Goal: Transaction & Acquisition: Purchase product/service

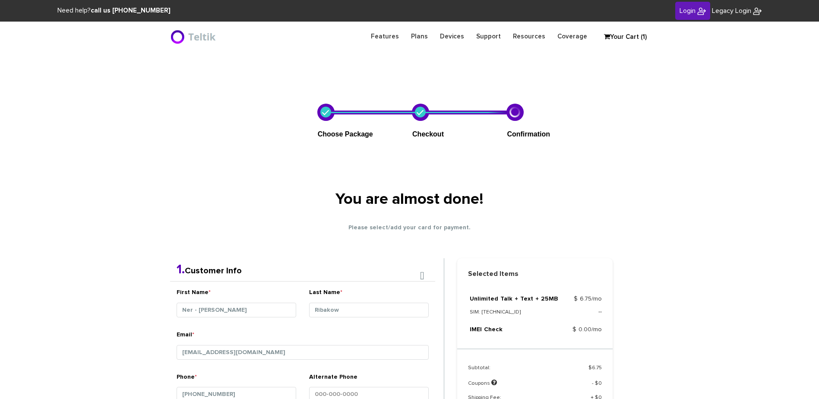
click at [638, 36] on link "Your Cart (1)" at bounding box center [621, 37] width 43 height 13
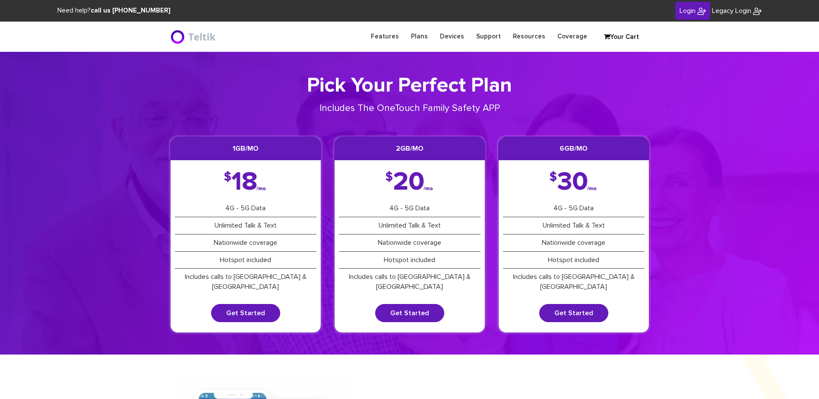
click at [620, 38] on link "Your Cart" at bounding box center [621, 37] width 43 height 13
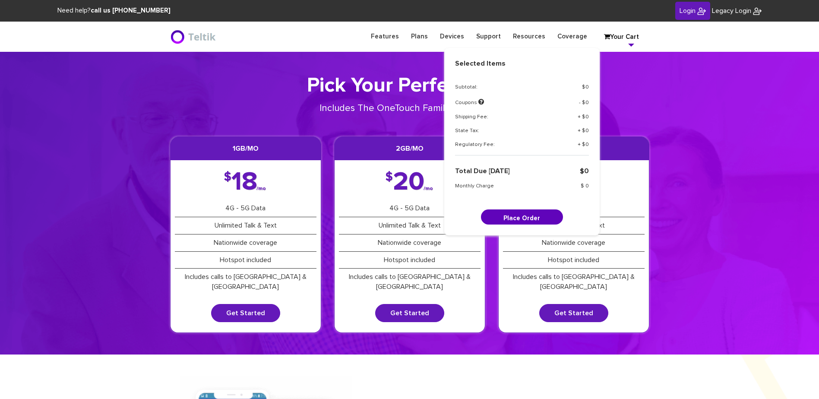
click at [696, 84] on section "Pick Your Perfect Plan Includes The OneTouch Family Safety APP 1GB/mo $ 18 /mo …" at bounding box center [409, 203] width 819 height 303
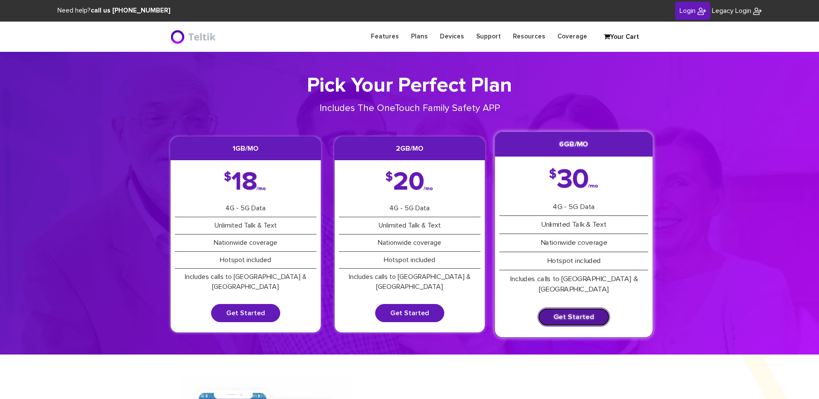
click at [584, 308] on link "Get Started" at bounding box center [574, 317] width 73 height 19
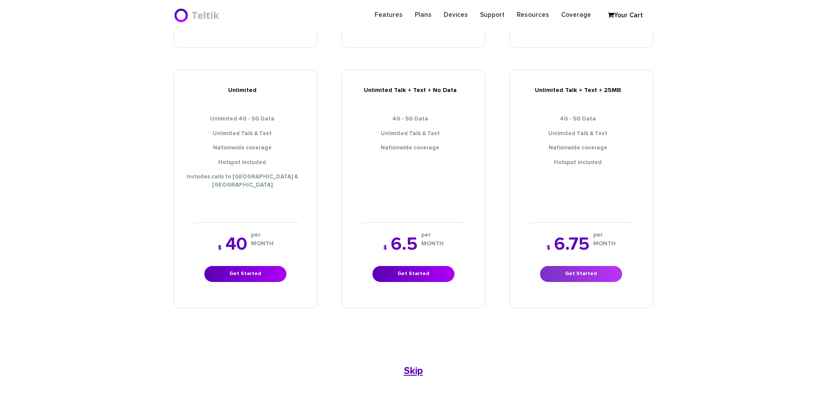
scroll to position [389, 0]
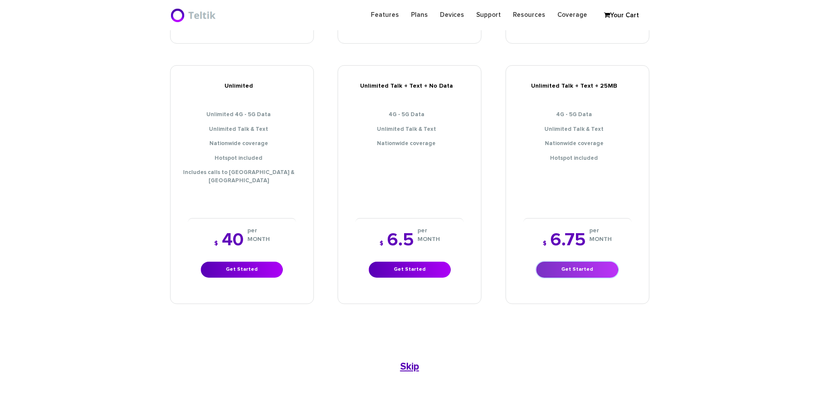
click at [578, 262] on link "Get Started" at bounding box center [577, 270] width 82 height 16
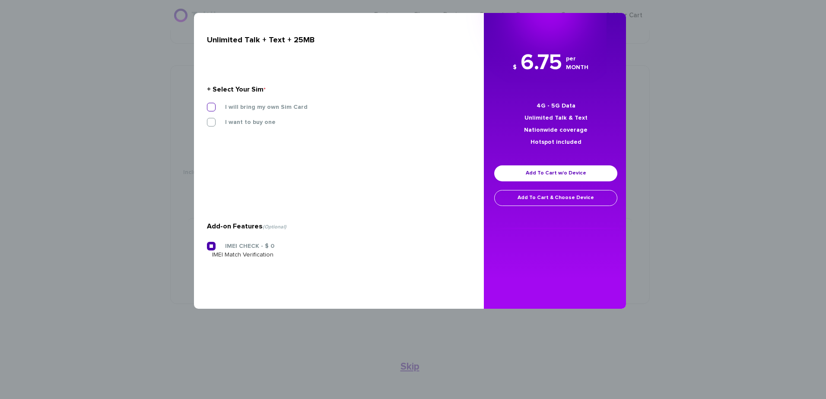
click at [242, 103] on label "I will bring my own Sim Card" at bounding box center [259, 107] width 95 height 8
click at [207, 105] on input "I will bring my own Sim Card" at bounding box center [207, 105] width 0 height 0
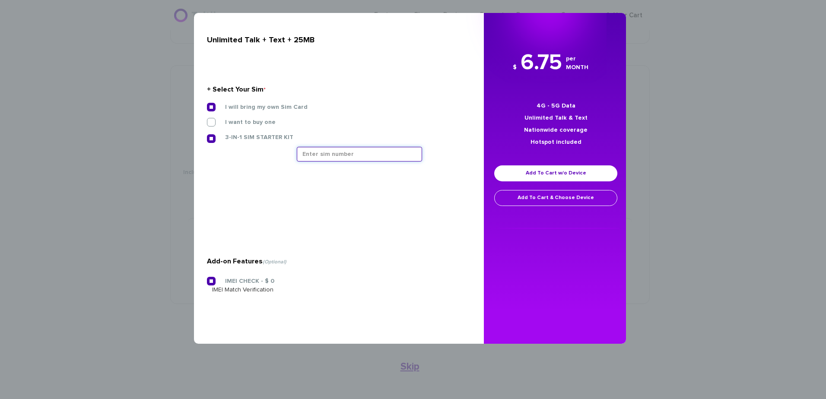
click at [315, 156] on input "text" at bounding box center [359, 154] width 125 height 15
click at [354, 159] on input "text" at bounding box center [359, 154] width 125 height 15
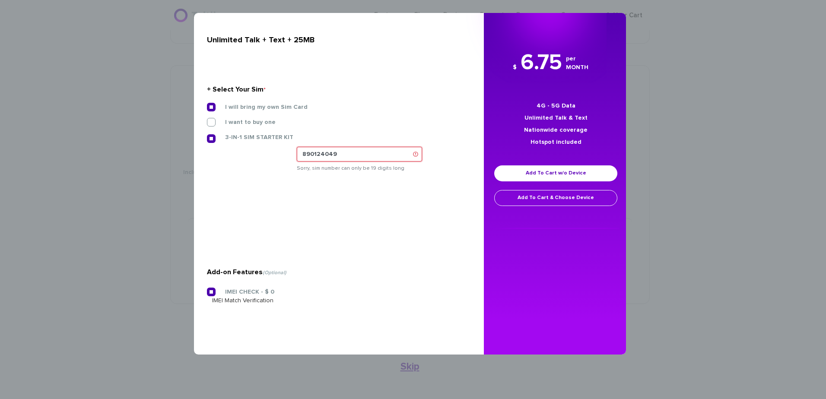
click at [341, 156] on input "890124049" at bounding box center [359, 154] width 125 height 15
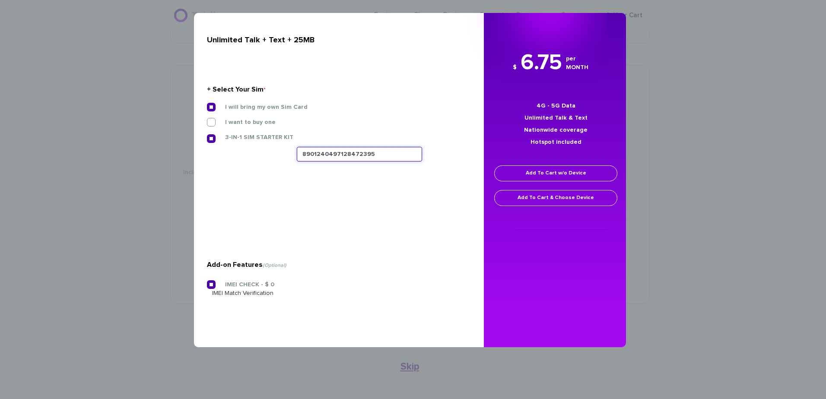
type input "8901240497128472395"
click at [530, 167] on link "Add To Cart w/o Device" at bounding box center [555, 173] width 123 height 16
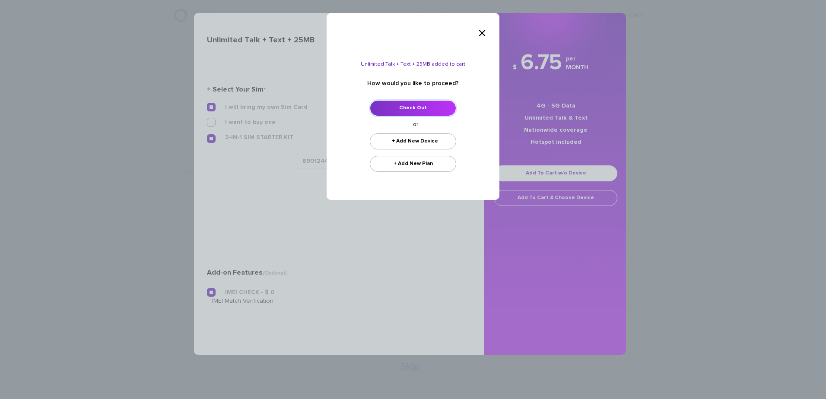
click at [406, 112] on link "Check Out" at bounding box center [413, 108] width 86 height 16
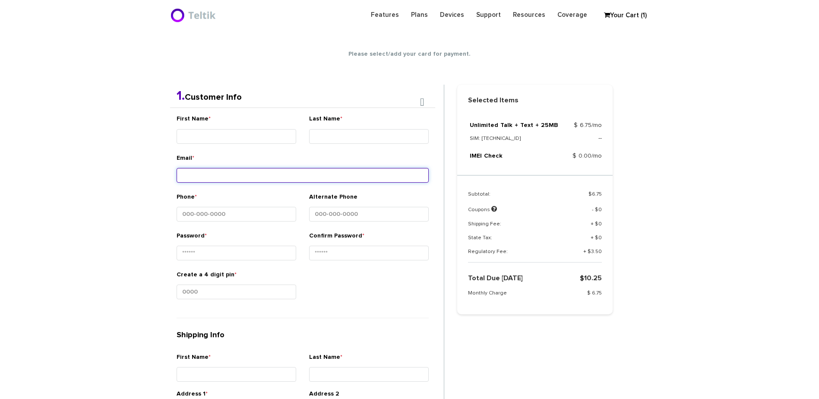
drag, startPoint x: 267, startPoint y: 166, endPoint x: 260, endPoint y: 135, distance: 31.3
click at [266, 164] on div "Email *" at bounding box center [303, 170] width 252 height 32
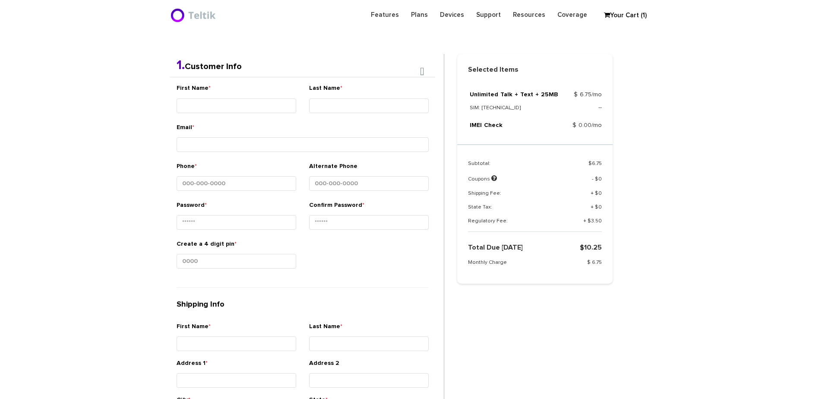
drag, startPoint x: 261, startPoint y: 135, endPoint x: 262, endPoint y: 127, distance: 8.3
click at [261, 134] on div "Email *" at bounding box center [303, 139] width 252 height 32
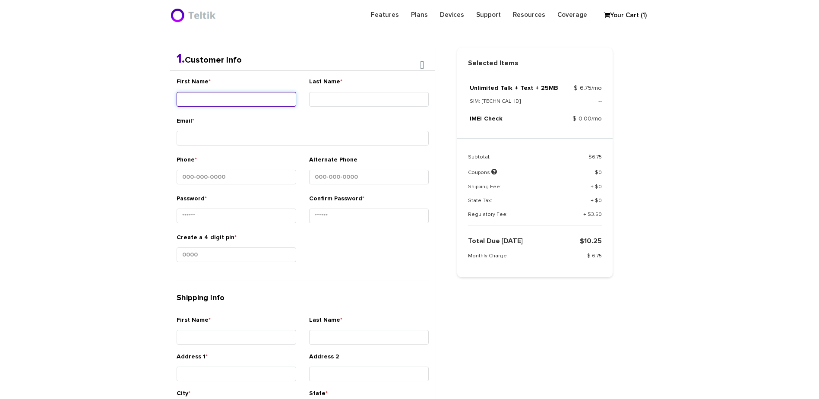
scroll to position [183, 0]
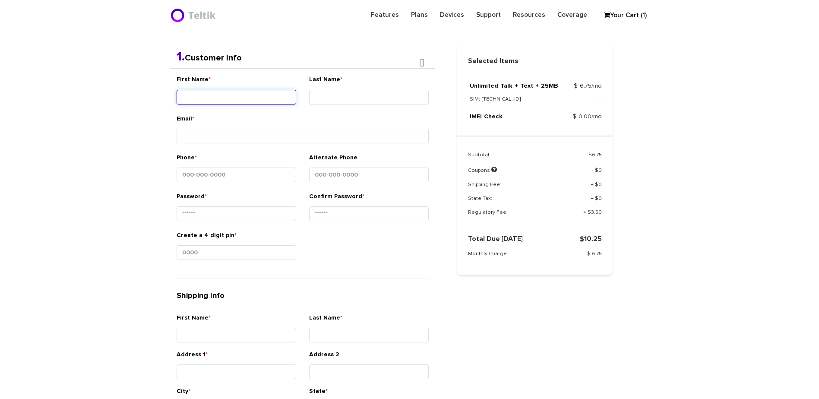
click at [272, 105] on div "First Name *" at bounding box center [237, 91] width 120 height 32
type input "Ner - Yisroel"
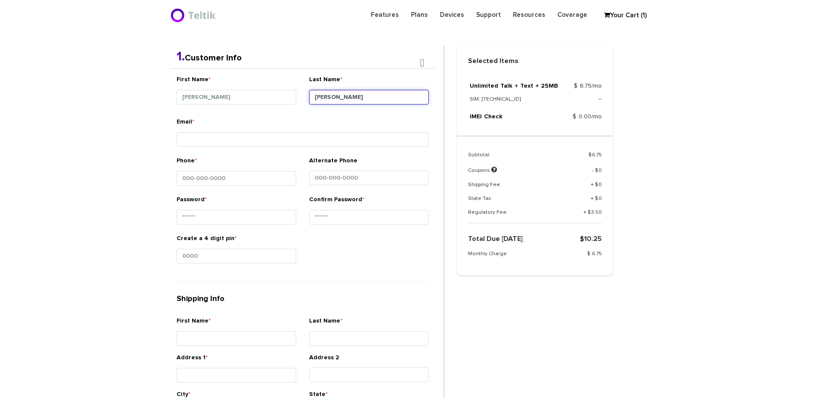
type input "Rosenfeld"
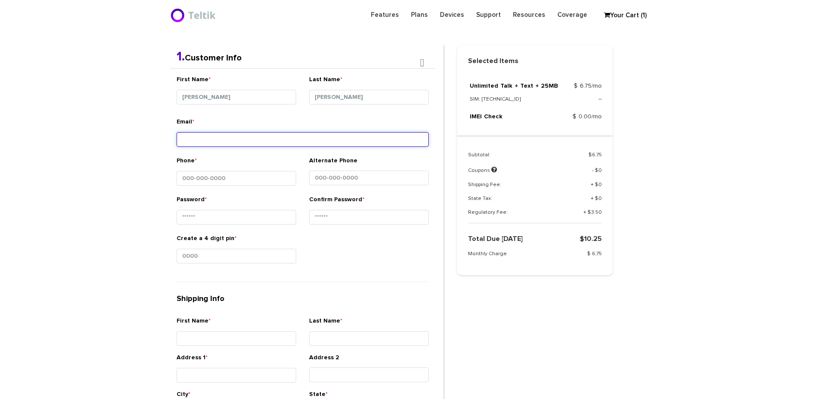
click at [255, 138] on input "Email *" at bounding box center [303, 139] width 252 height 15
type input "rabbiyossirosenfeld@gmail.com"
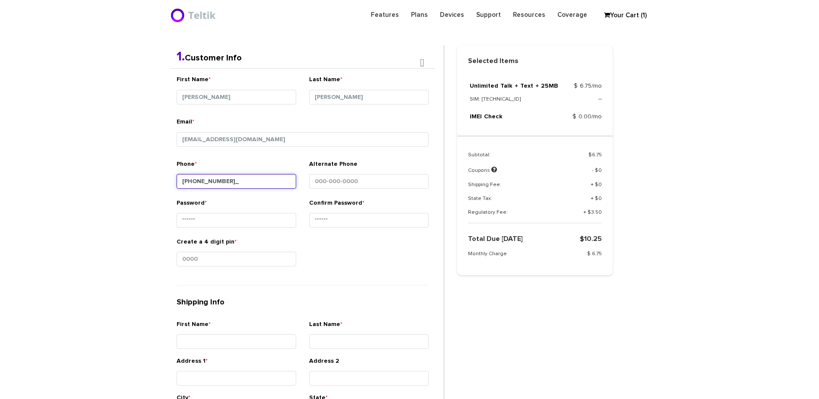
type input "443-787-6179"
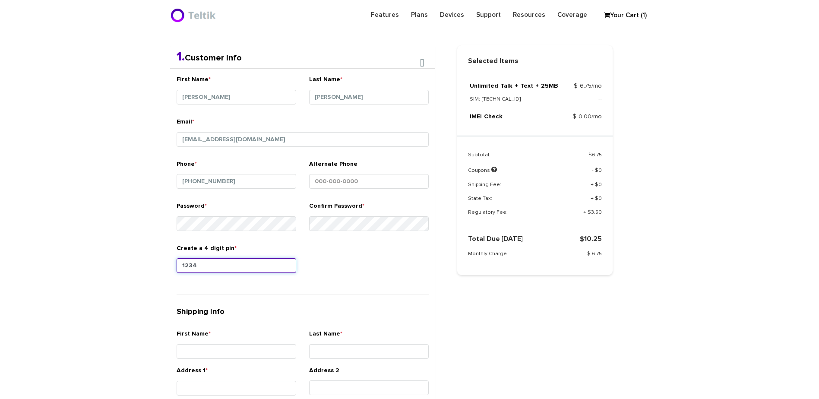
type input "1234"
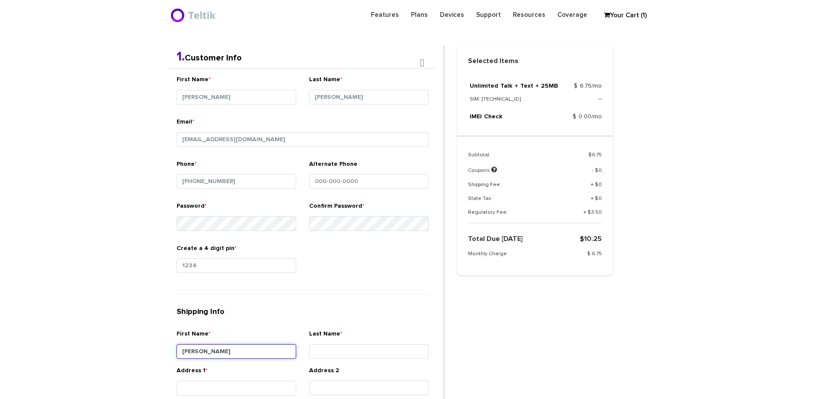
type input "Yisroel"
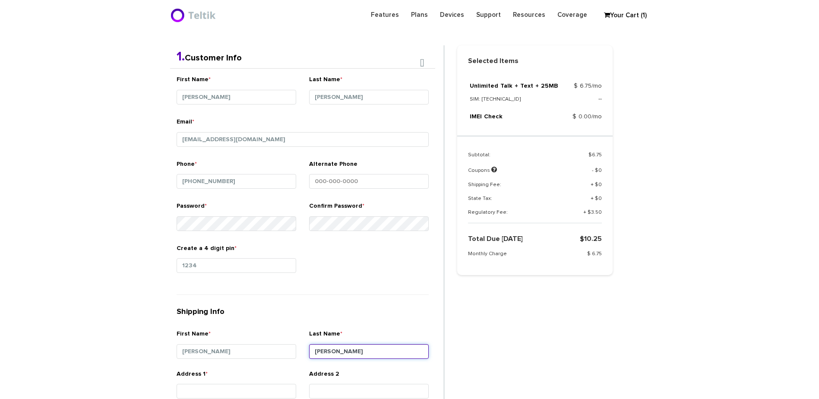
type input "Rosenfeld"
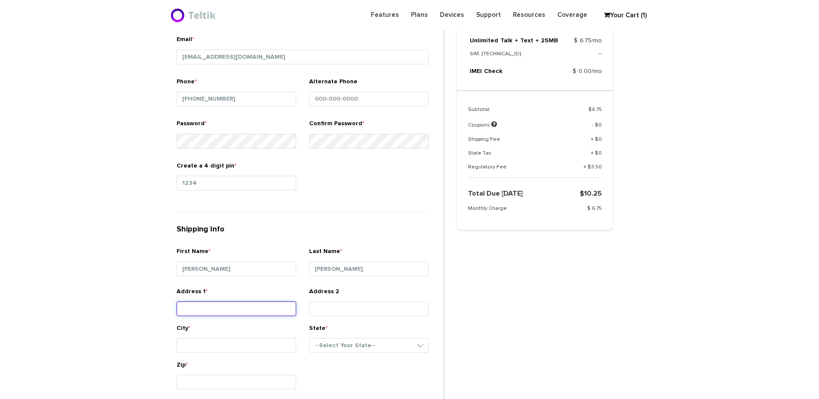
scroll to position [269, 0]
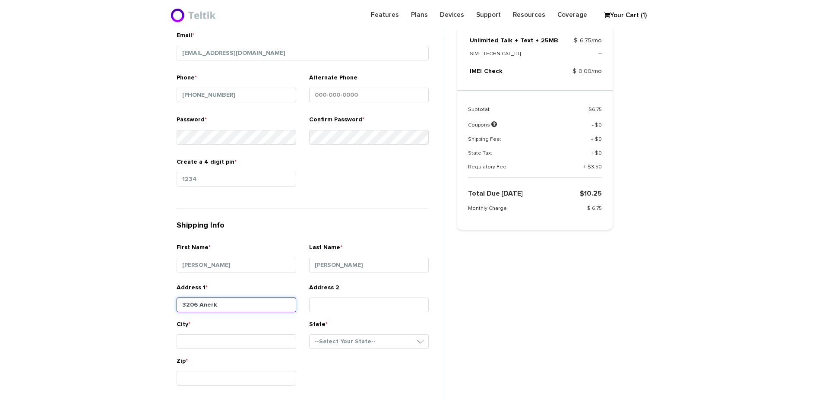
click at [207, 305] on input "3206 Anerk" at bounding box center [237, 305] width 120 height 15
click at [183, 282] on div "First Name * Yisroel" at bounding box center [236, 263] width 133 height 40
click at [216, 300] on input "3206 Anerk" at bounding box center [237, 305] width 120 height 15
type input "3206 Nerak Road"
type input "Baltimore"
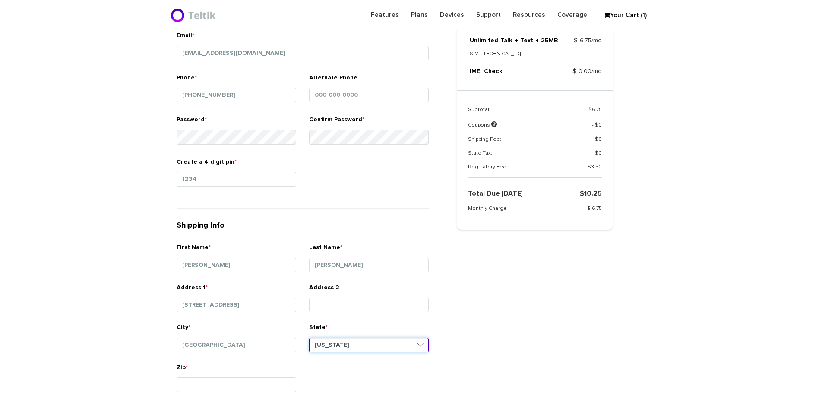
select select "MD"
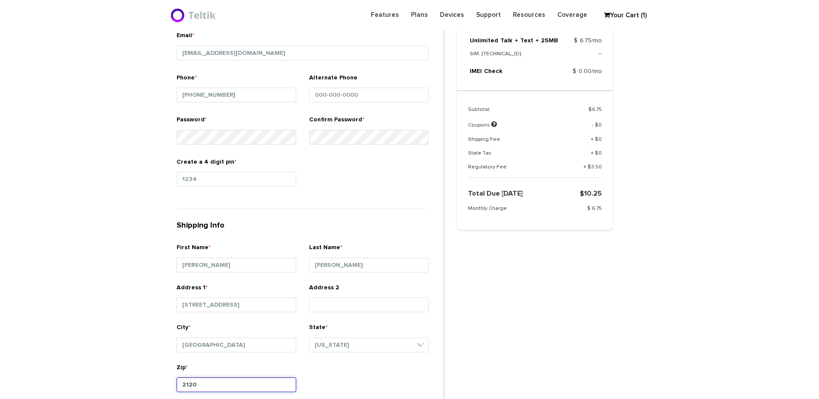
type input "21208"
click at [216, 300] on input "3206 Nerak Road" at bounding box center [237, 305] width 120 height 15
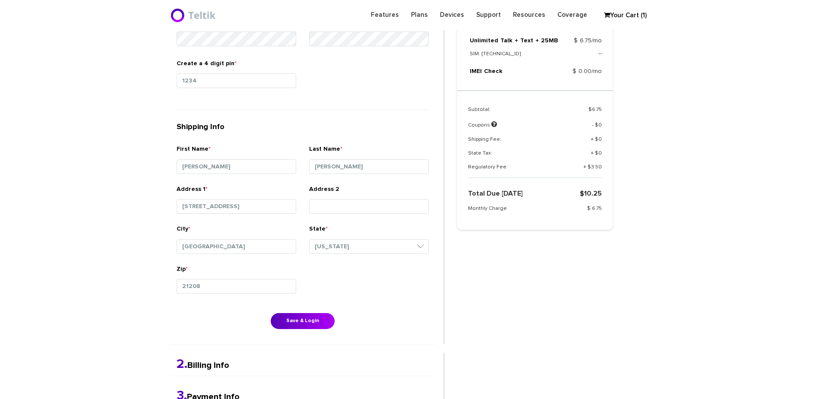
scroll to position [485, 0]
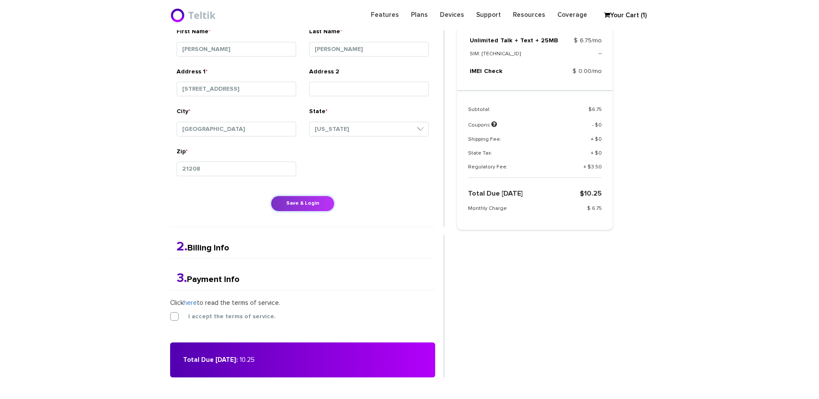
click at [315, 208] on button "Save & Login" at bounding box center [303, 204] width 64 height 16
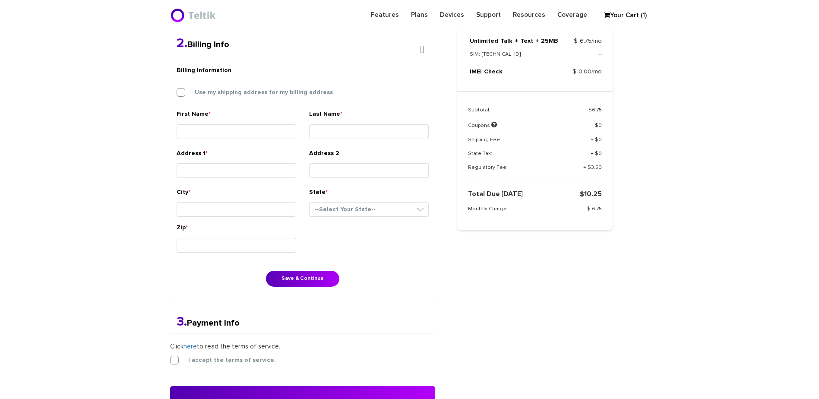
scroll to position [225, 0]
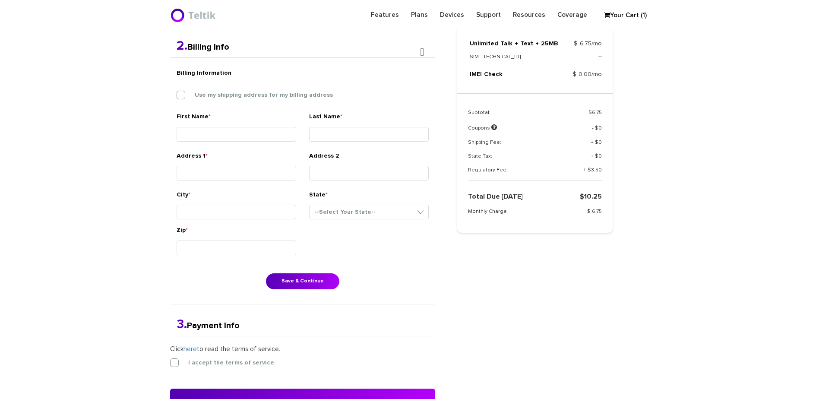
click at [216, 89] on div "Billing Information Use my shipping address for my billing address" at bounding box center [302, 88] width 265 height 48
click at [221, 96] on label "Use my shipping address for my billing address" at bounding box center [257, 95] width 151 height 8
click at [177, 92] on input "Use my shipping address for my billing address" at bounding box center [177, 92] width 0 height 0
type input "Yisroel"
type input "Rosenfeld"
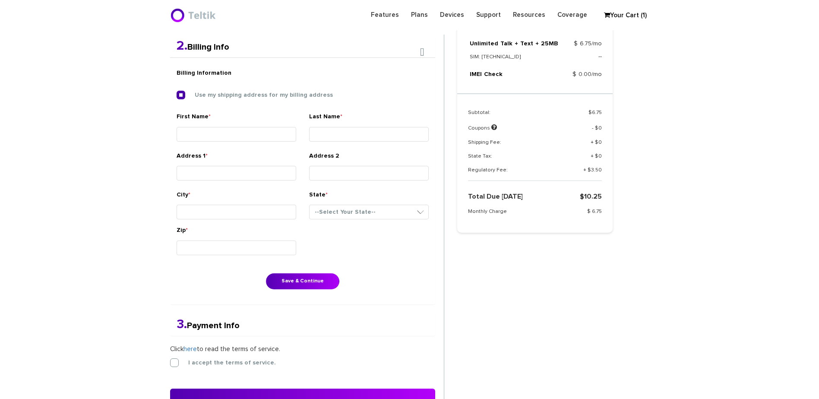
type input "3206 Nerak Road"
type input "Baltimore"
select select "MD"
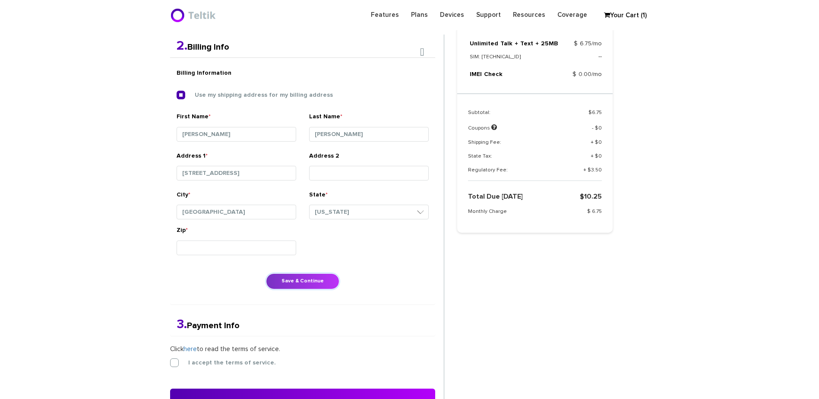
click at [292, 276] on button "Save & Continue" at bounding box center [302, 281] width 73 height 16
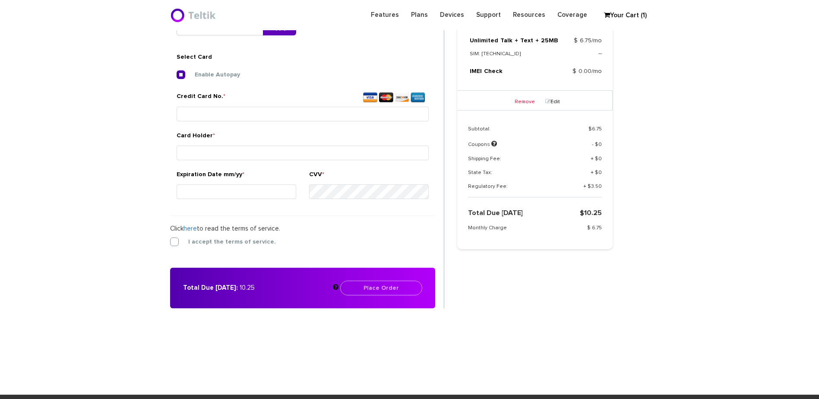
scroll to position [323, 0]
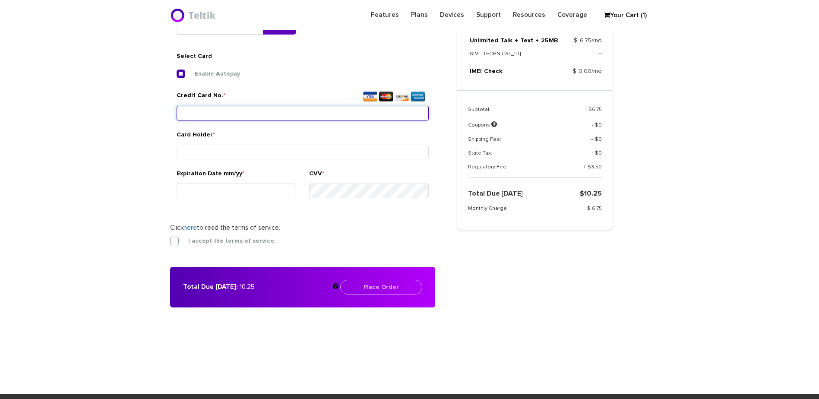
click at [248, 114] on input "Credit Card No. *" at bounding box center [303, 113] width 252 height 15
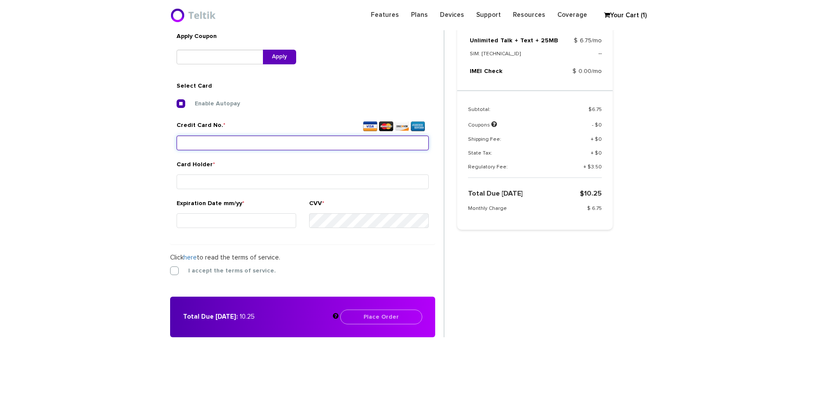
scroll to position [237, 0]
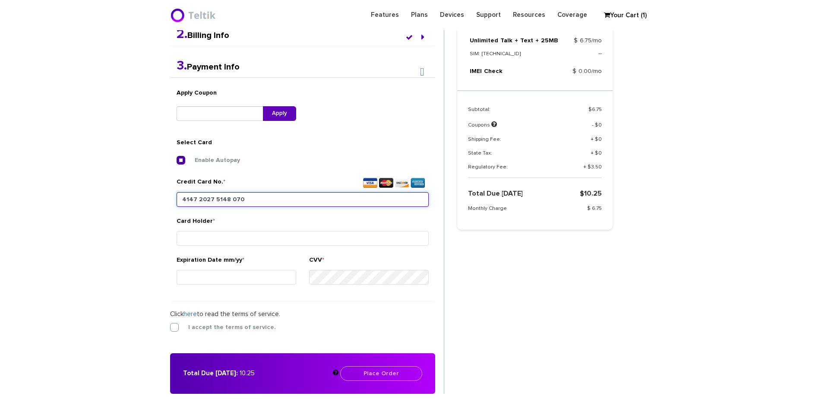
type input "4147 2027 5148 0706"
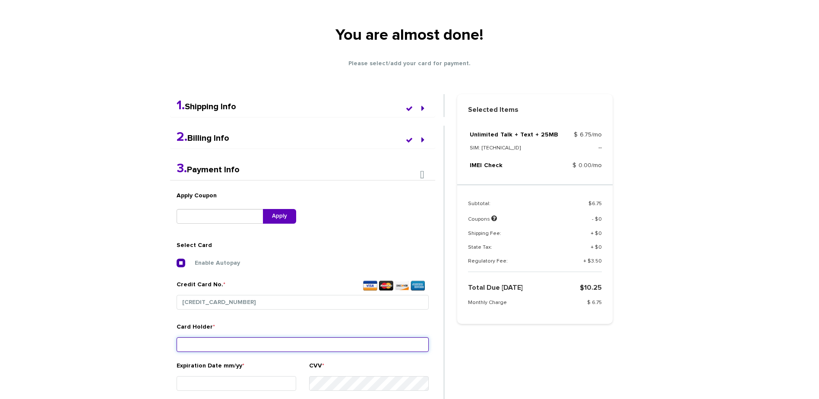
scroll to position [259, 0]
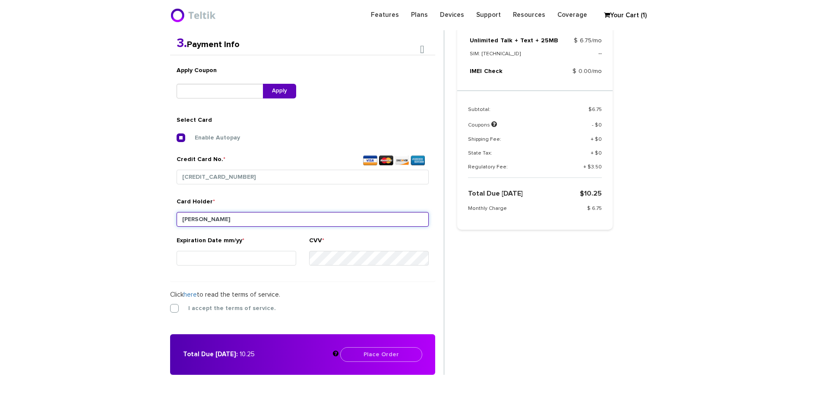
type input "Yossi Rosenfeld"
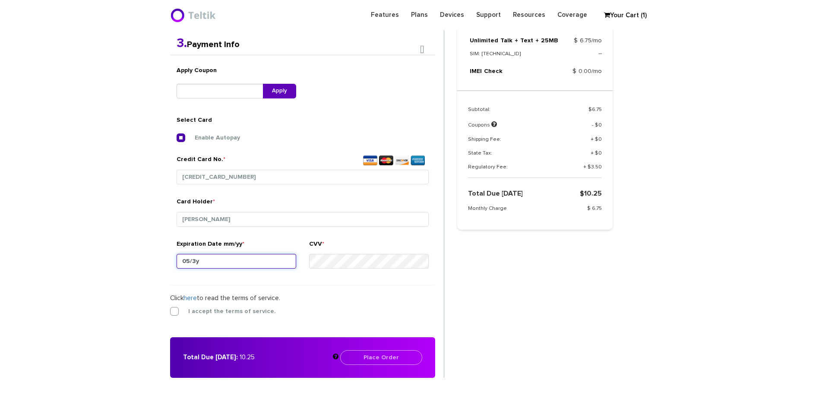
type input "05/30"
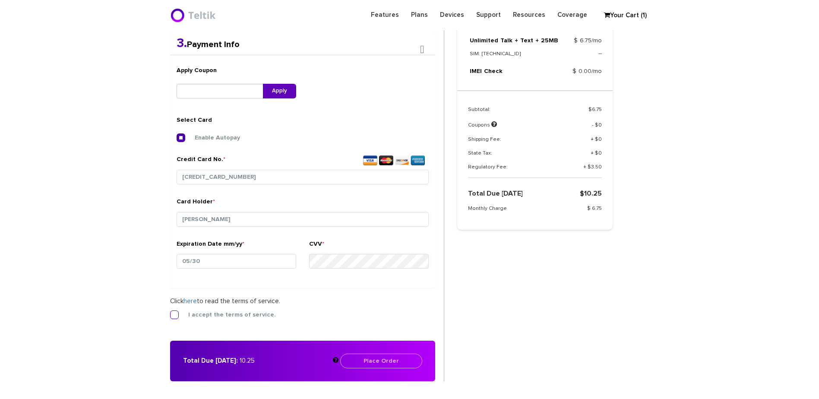
click at [229, 318] on label "I accept the terms of service." at bounding box center [225, 315] width 101 height 8
click at [170, 312] on input "I accept the terms of service." at bounding box center [170, 312] width 0 height 0
click at [388, 364] on button "Place Order" at bounding box center [381, 361] width 82 height 15
